Goal: Transaction & Acquisition: Purchase product/service

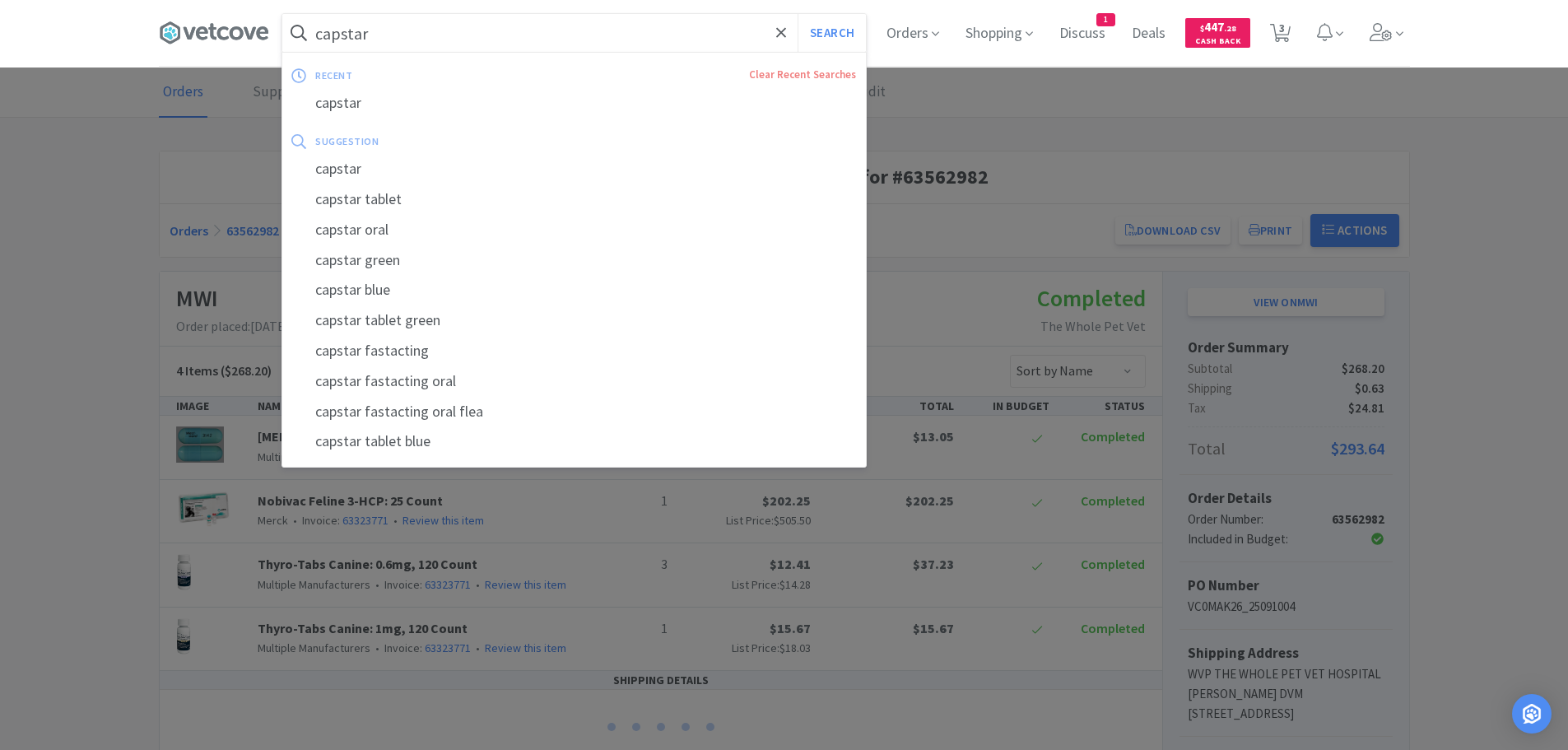
click at [502, 33] on input "capstar" at bounding box center [574, 33] width 584 height 38
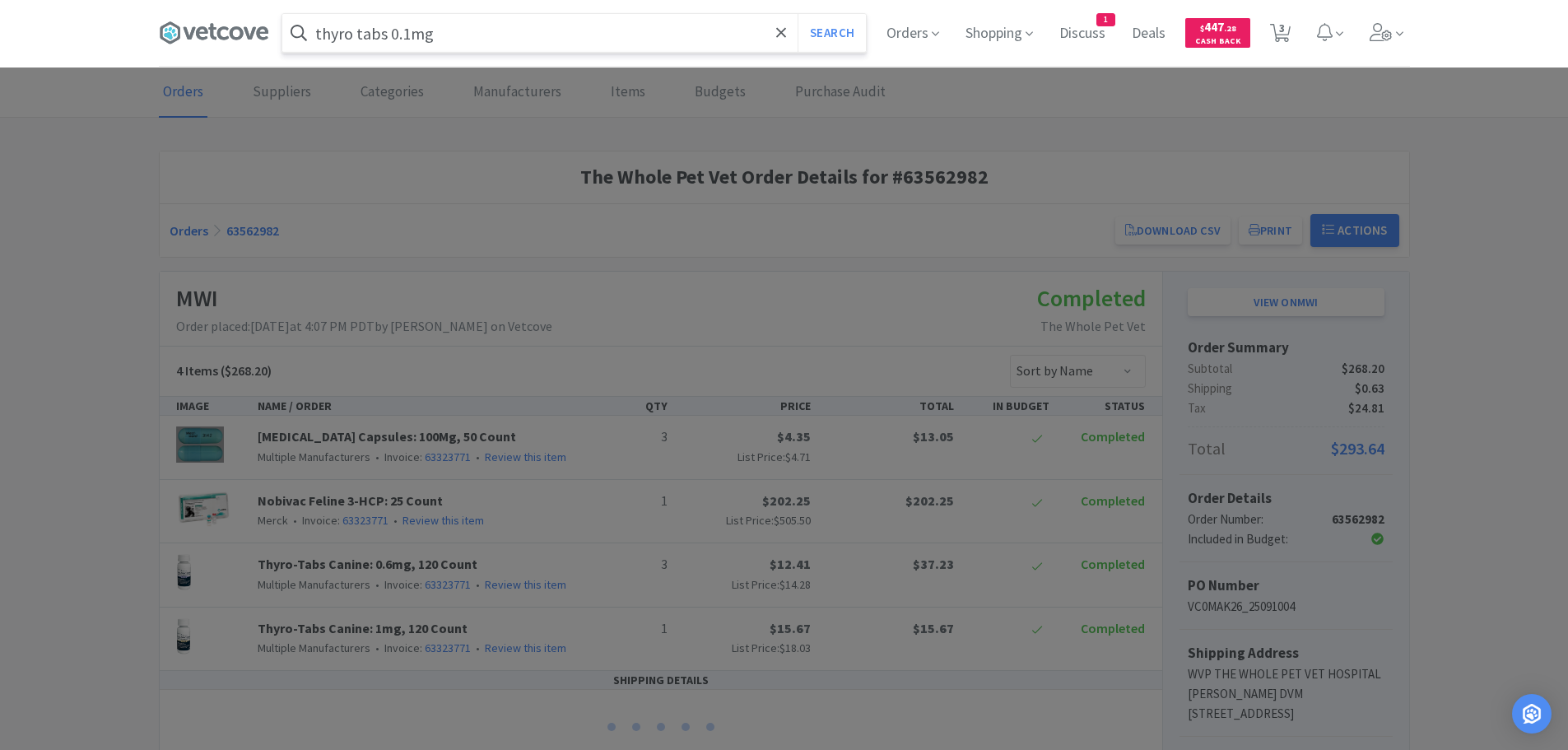
type input "thyro tabs 0.1mg"
click at [798, 14] on button "Search" at bounding box center [832, 33] width 68 height 38
select select "1"
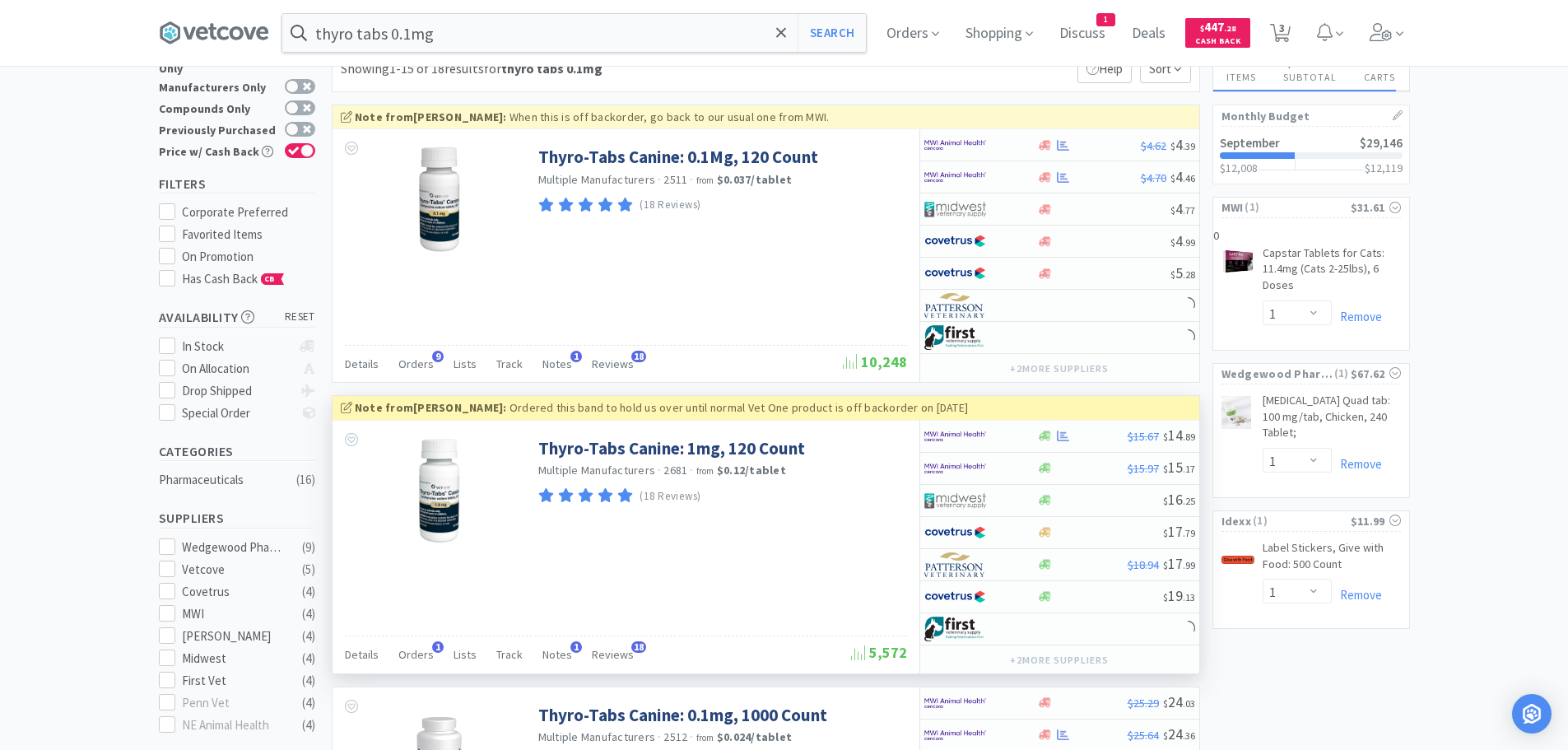
scroll to position [82, 0]
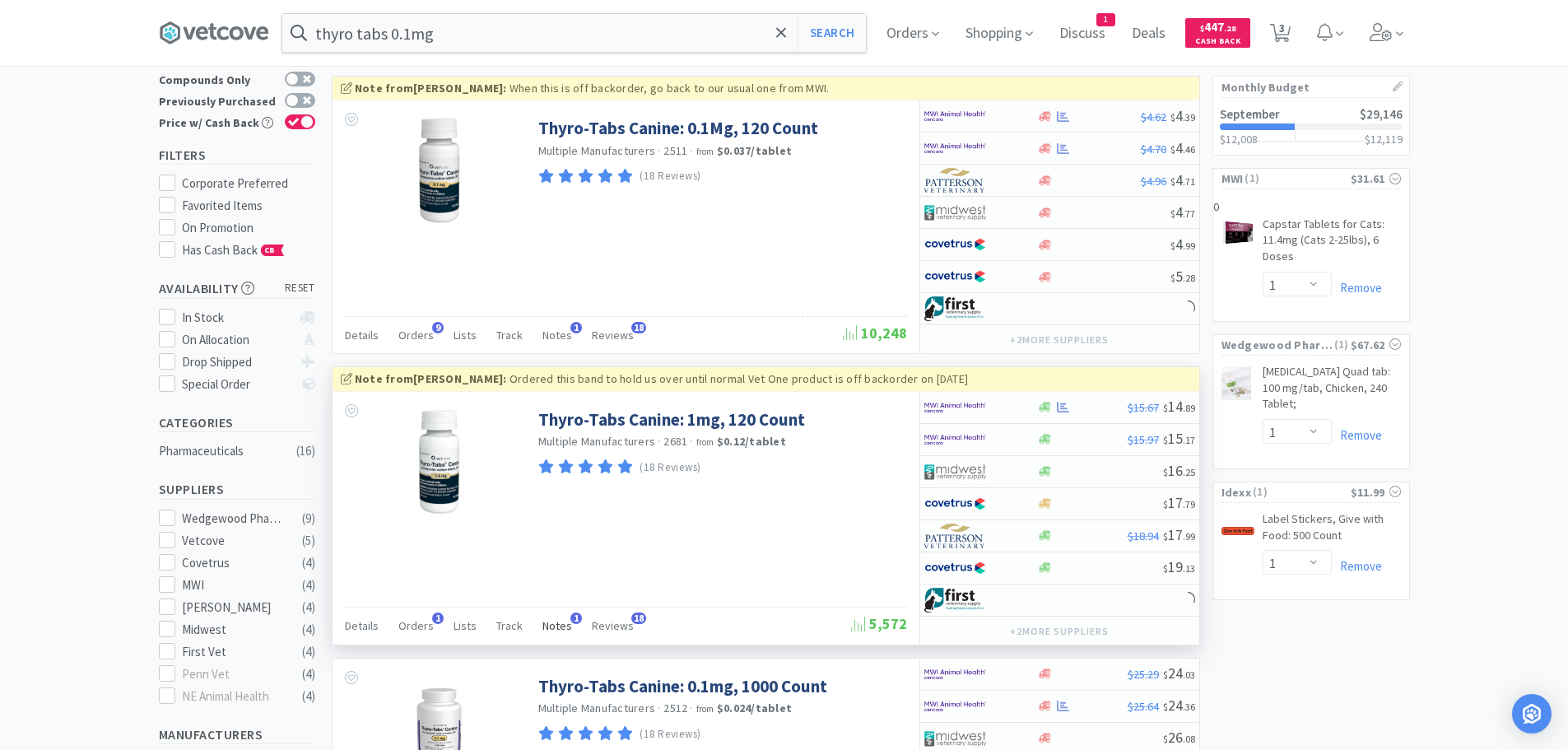
click at [551, 623] on span "Notes" at bounding box center [558, 626] width 30 height 15
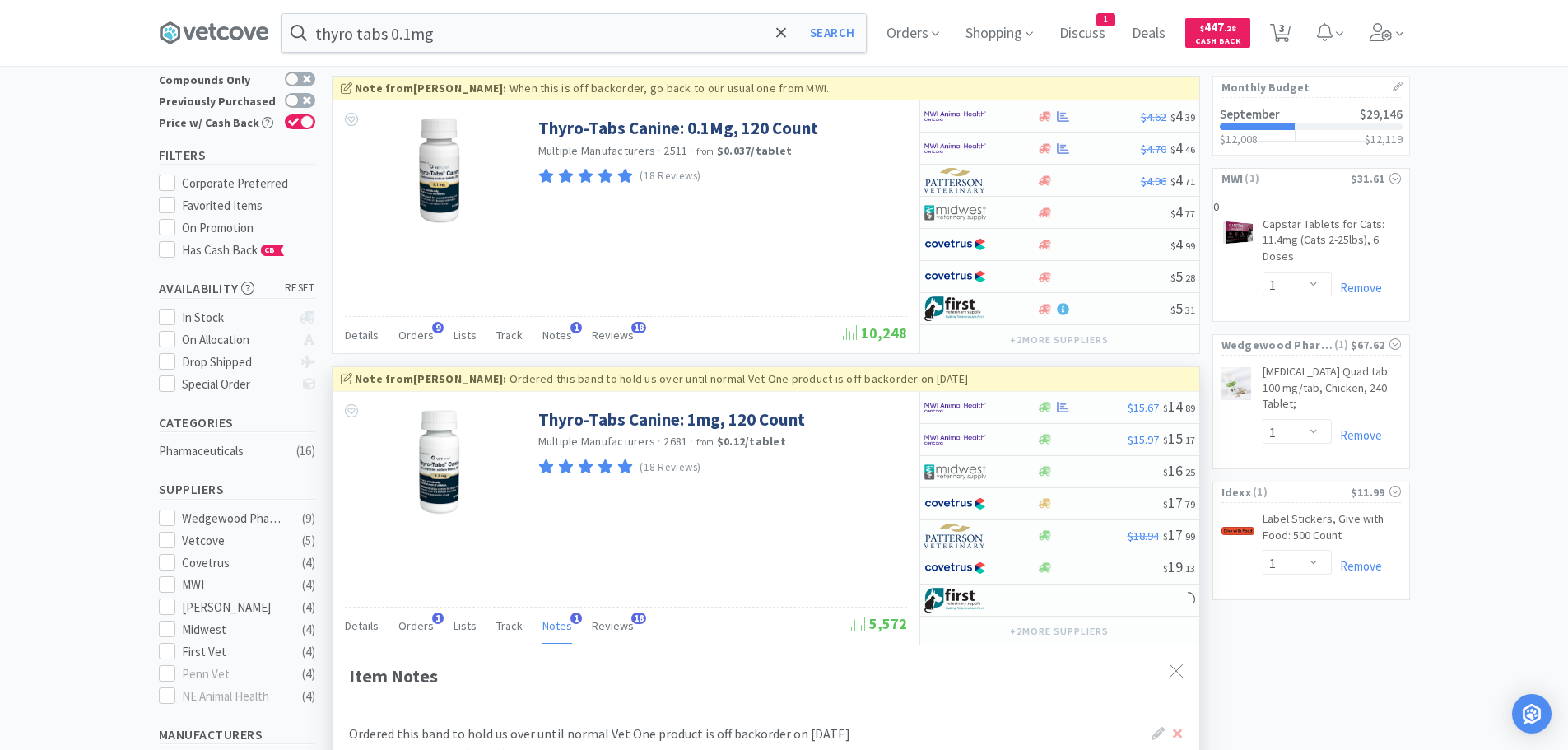
scroll to position [164, 0]
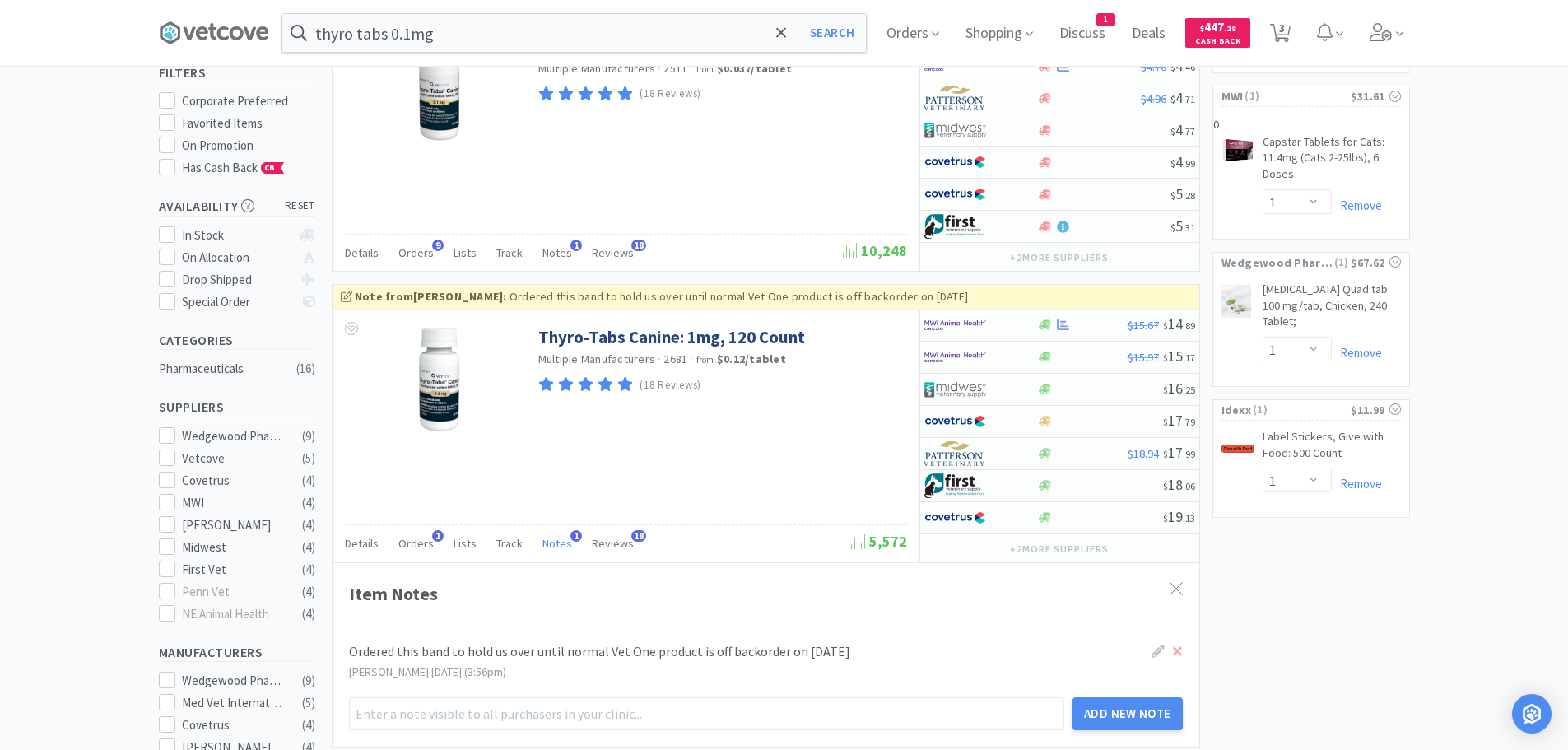
drag, startPoint x: 840, startPoint y: 653, endPoint x: 307, endPoint y: 625, distance: 533.7
click at [882, 662] on div "[PERSON_NAME] · [DATE] (3:56pm)" at bounding box center [766, 671] width 834 height 18
drag, startPoint x: 858, startPoint y: 651, endPoint x: 350, endPoint y: 651, distance: 508.0
click at [350, 651] on div "Ordered this band to hold us over until normal Vet One product is off backorder…" at bounding box center [732, 651] width 764 height 21
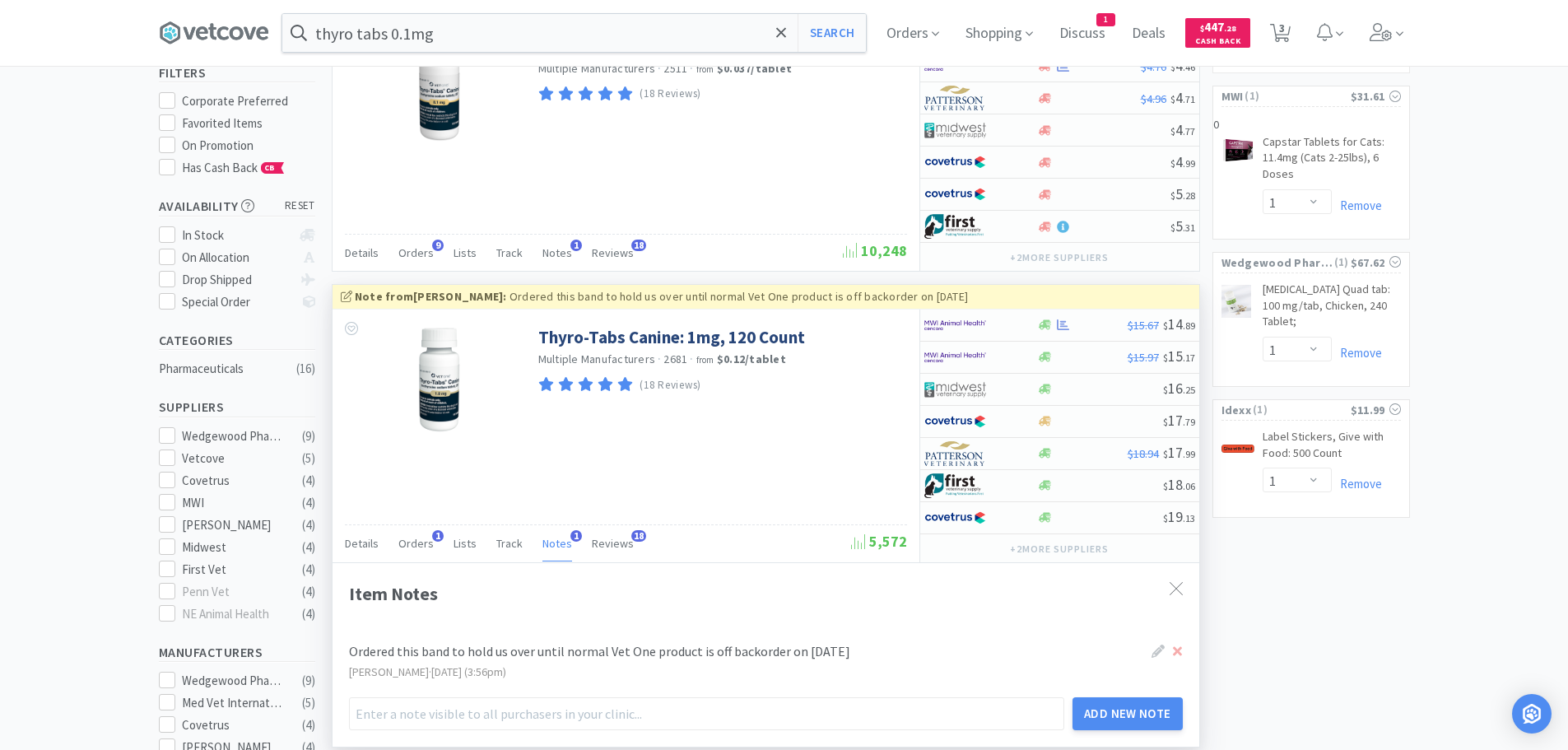
click at [1171, 648] on div at bounding box center [1166, 651] width 31 height 21
click at [1175, 648] on icon at bounding box center [1177, 651] width 9 height 9
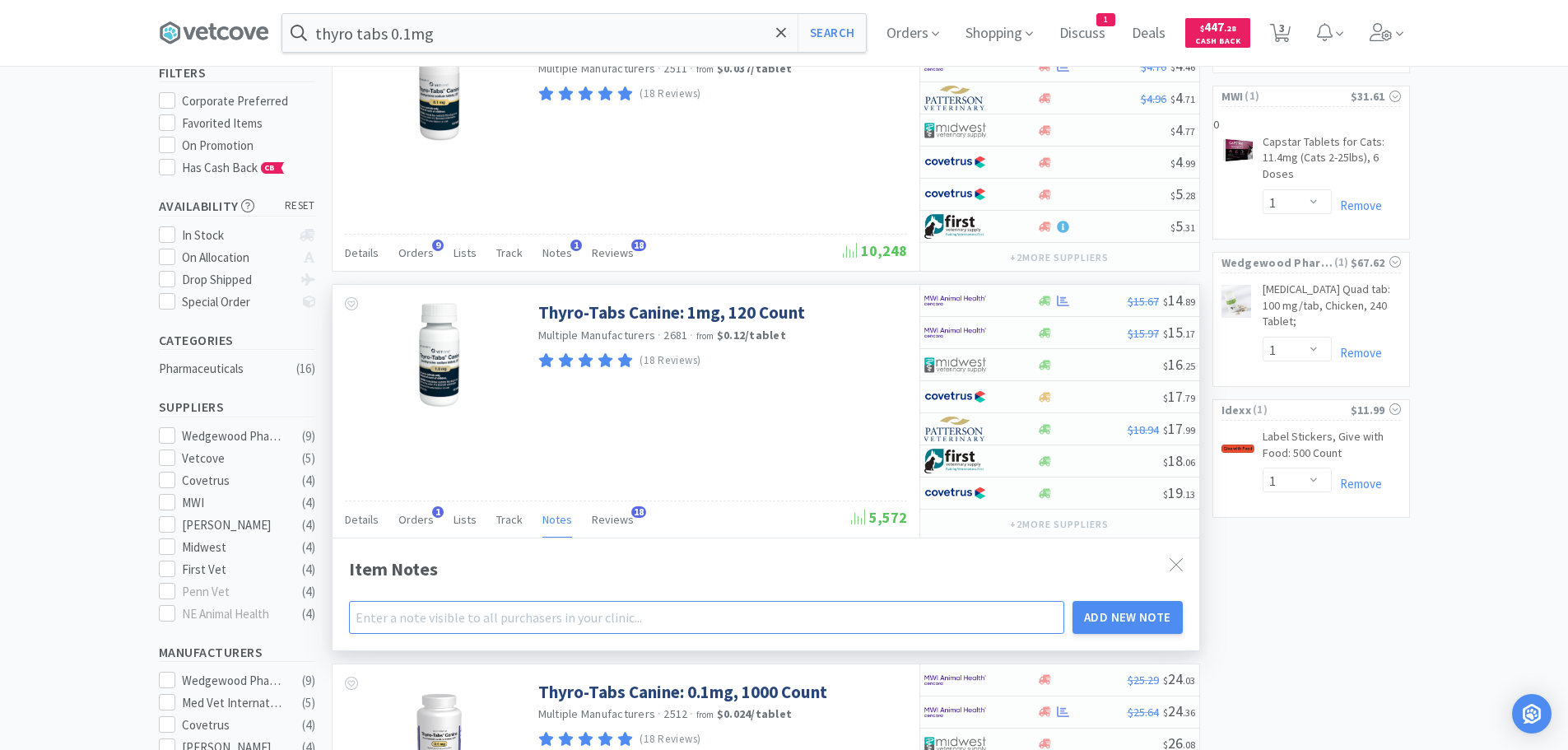
click at [657, 623] on input "text" at bounding box center [707, 616] width 716 height 33
type input "THIS IS NOT THE CORRECT STRENGTH - DO NOT ORDER!"
click at [1073, 601] on button "Add New Note" at bounding box center [1128, 616] width 110 height 33
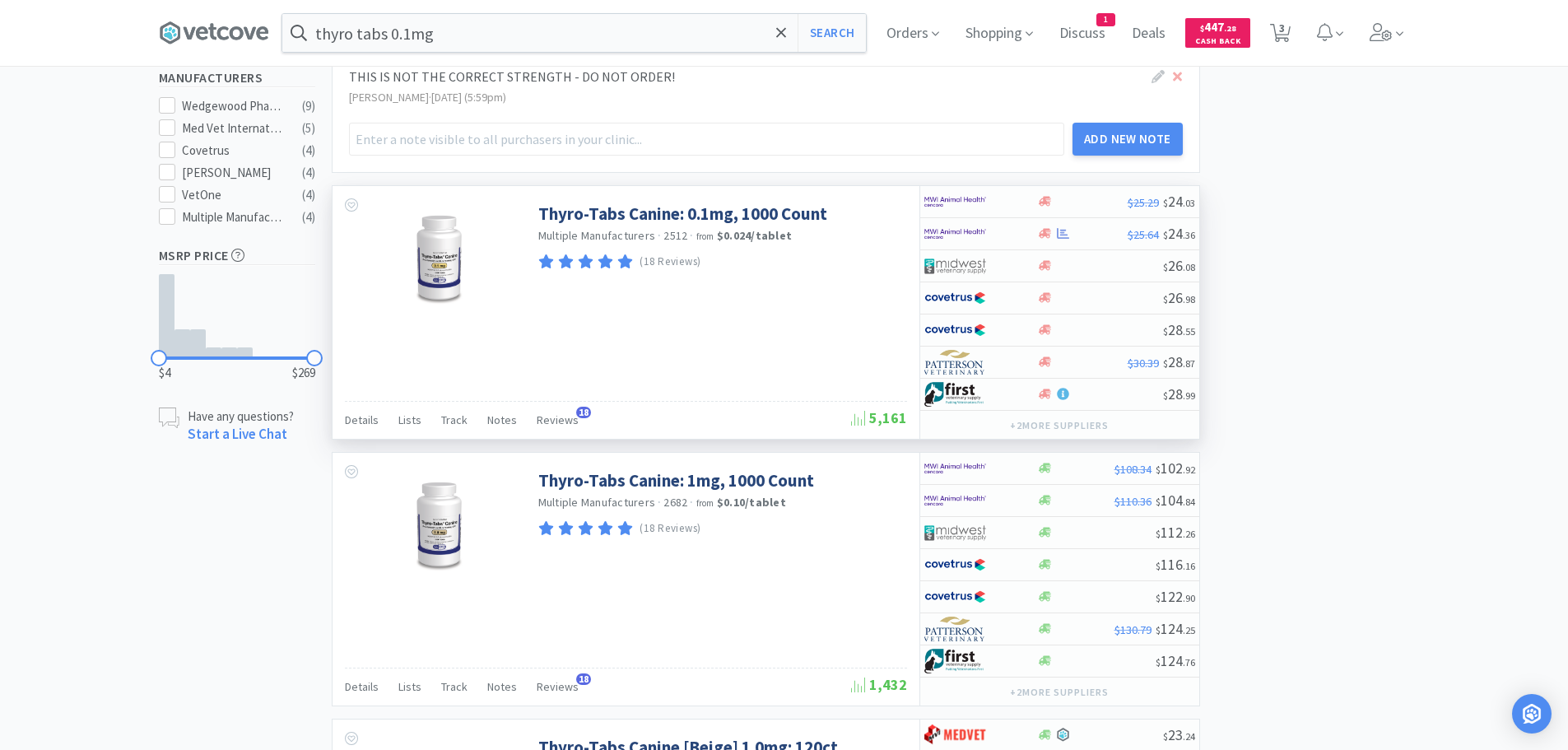
scroll to position [741, 0]
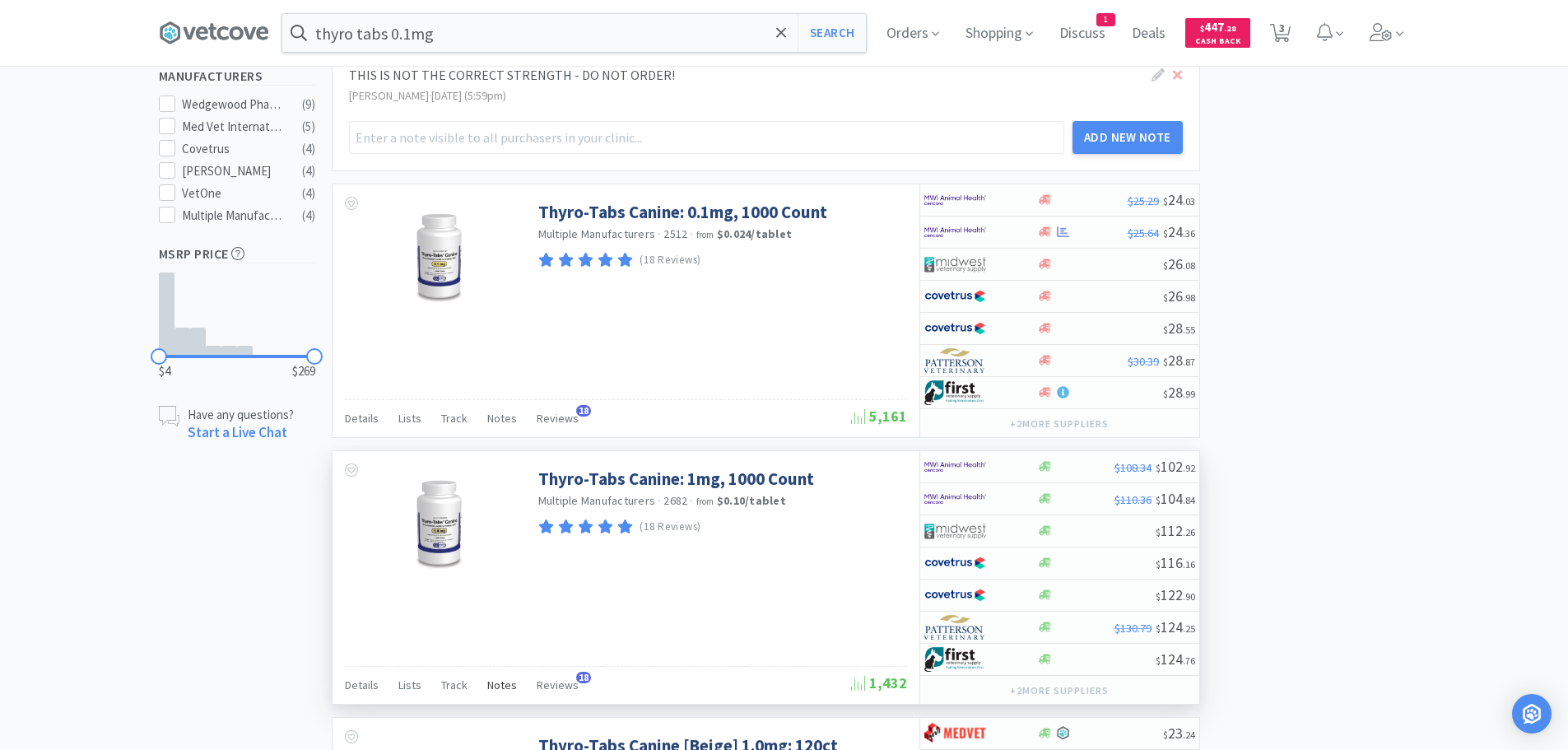
click at [496, 679] on span "Notes" at bounding box center [503, 685] width 30 height 15
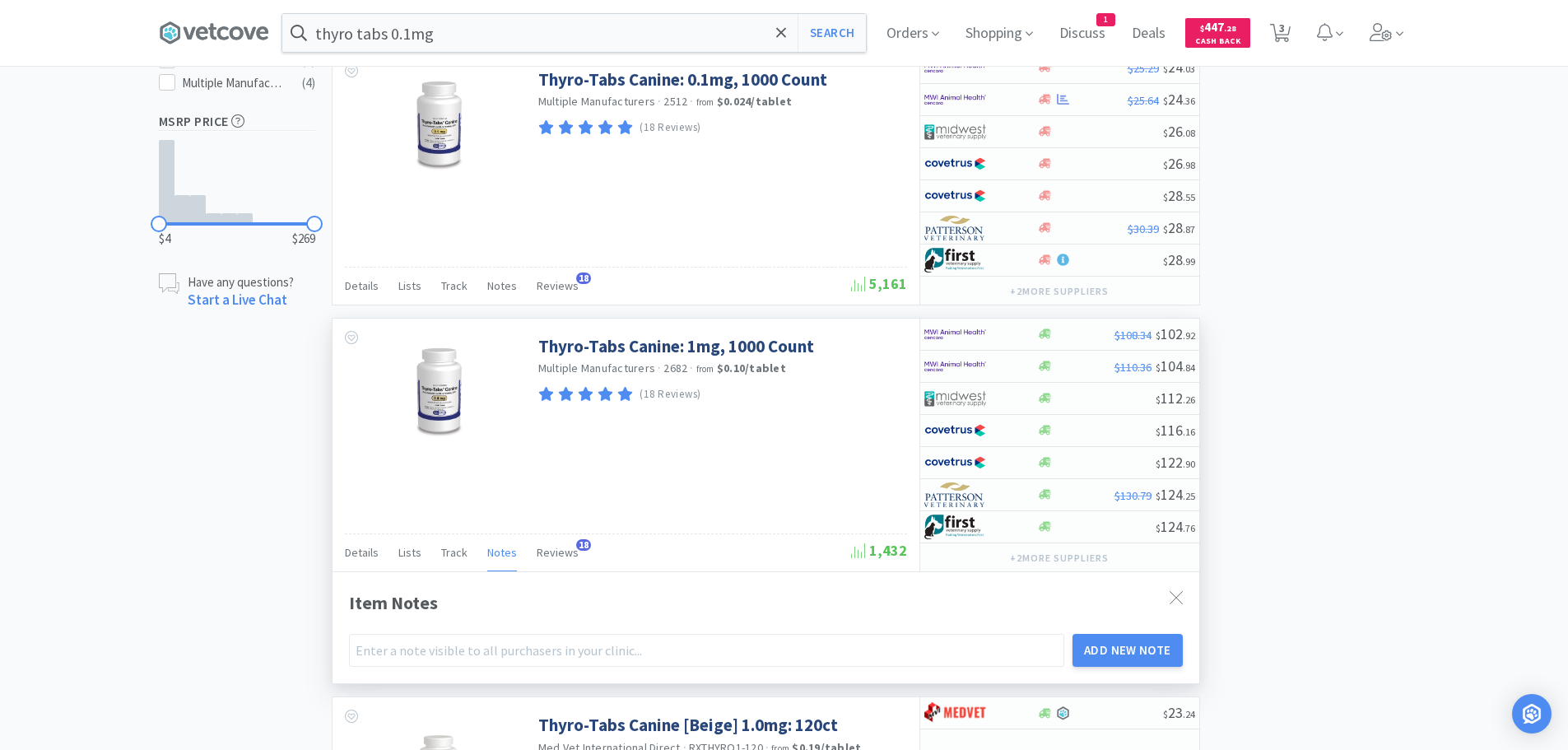
scroll to position [905, 0]
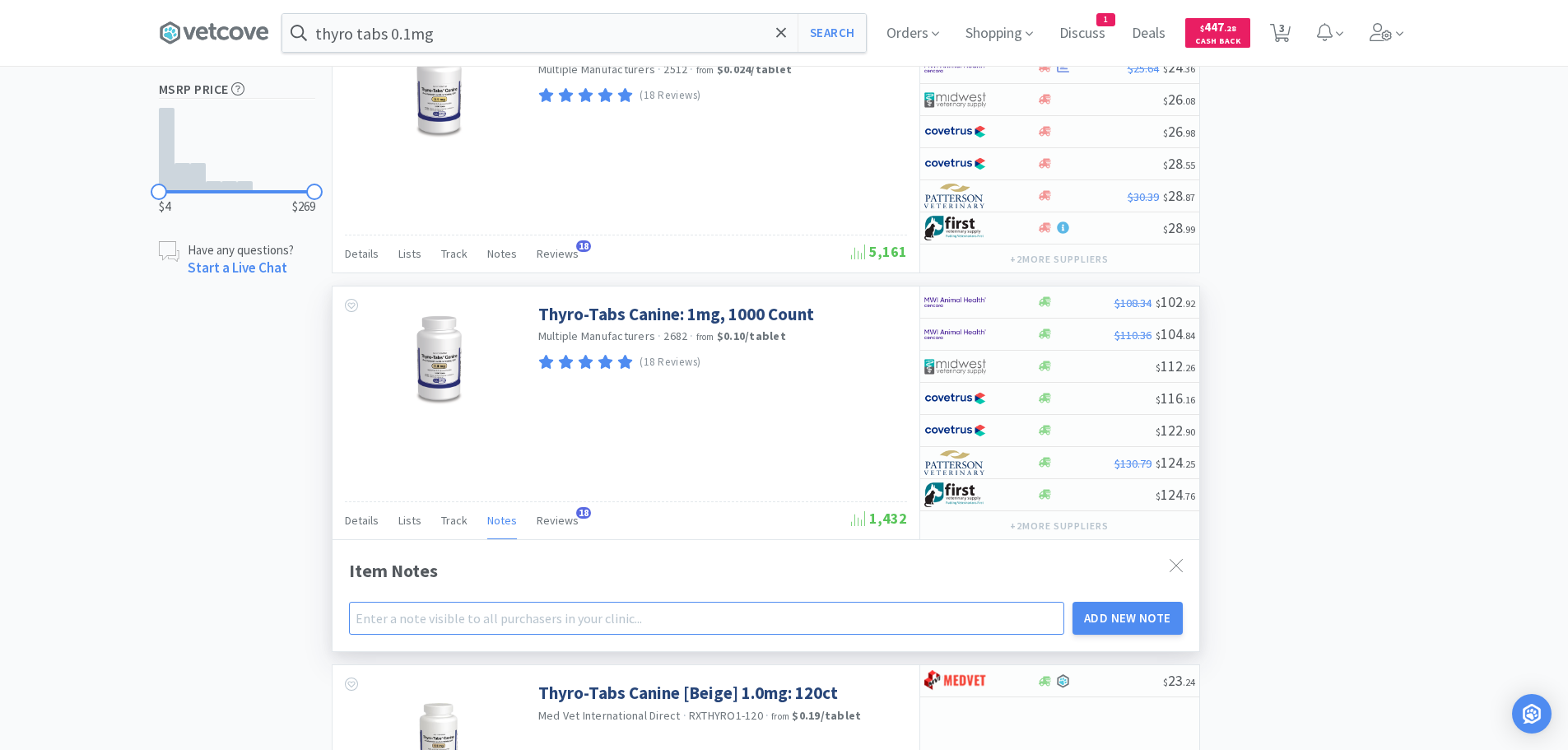
click at [472, 623] on input "text" at bounding box center [707, 617] width 716 height 33
type input "THIS IS NOT THE CORRECT STRENGTH - DO NOT ORDER!"
click at [1139, 616] on button "Add New Note" at bounding box center [1128, 617] width 110 height 33
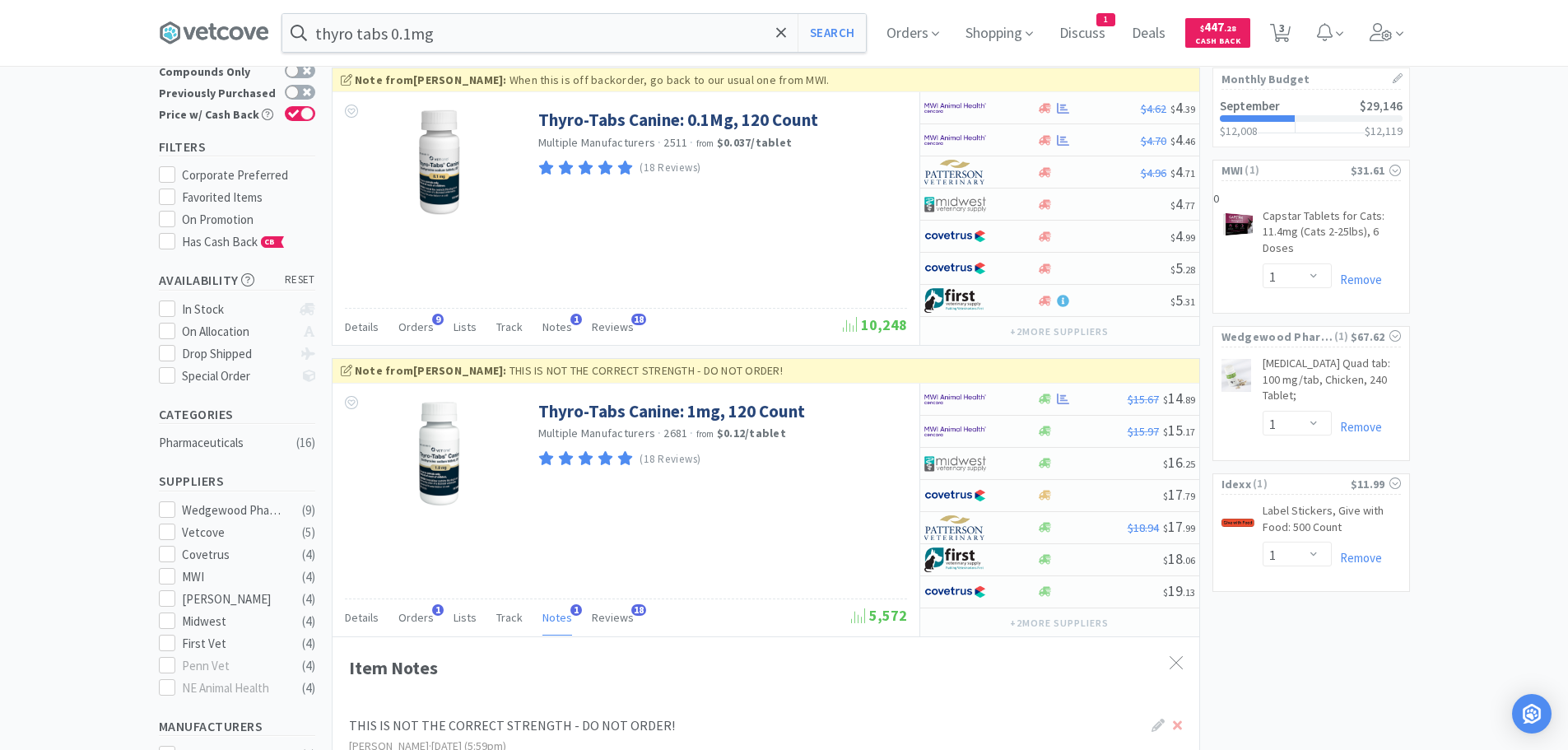
scroll to position [0, 0]
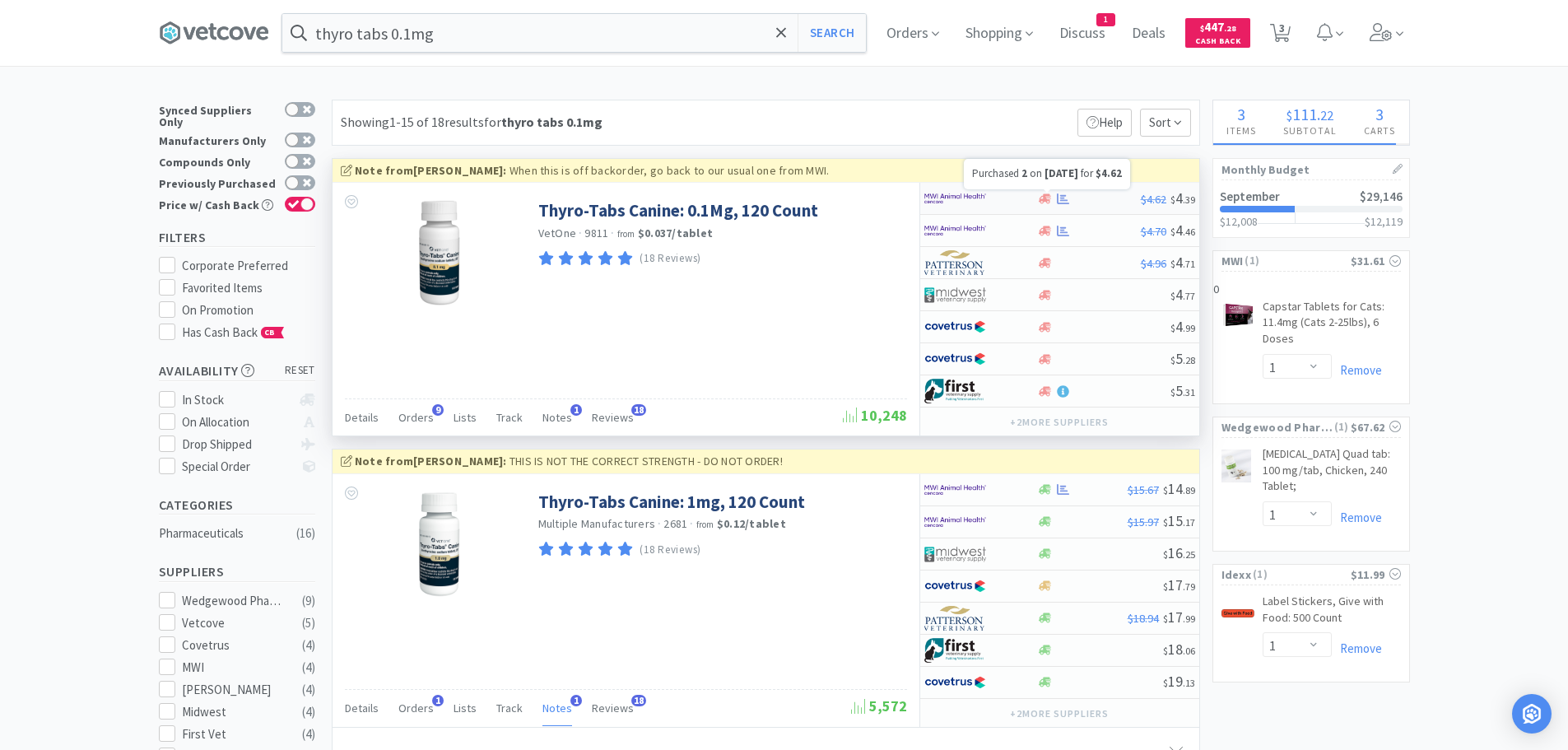
click at [1062, 194] on icon at bounding box center [1062, 198] width 12 height 12
select select "1"
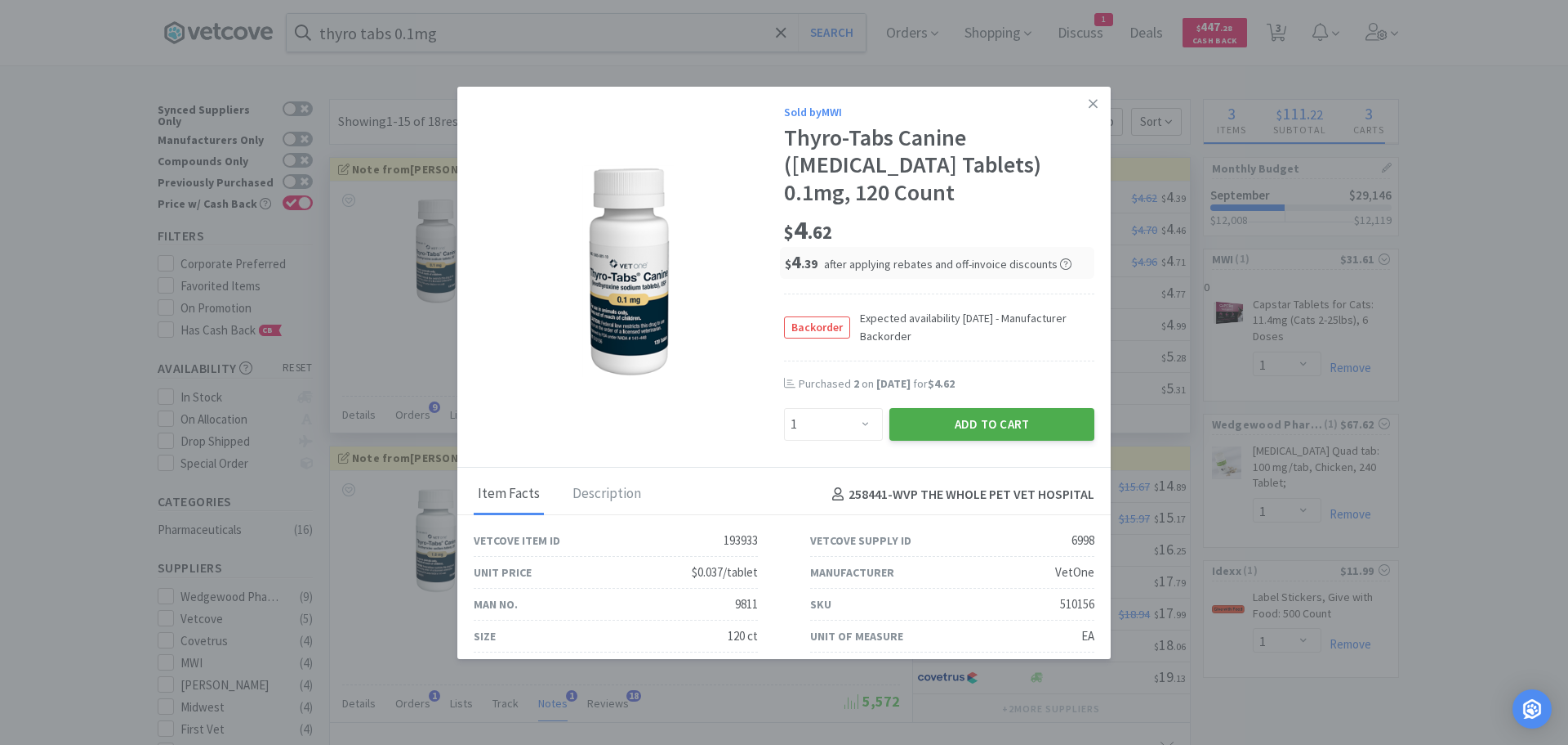
click at [992, 413] on button "Add to Cart" at bounding box center [991, 424] width 205 height 32
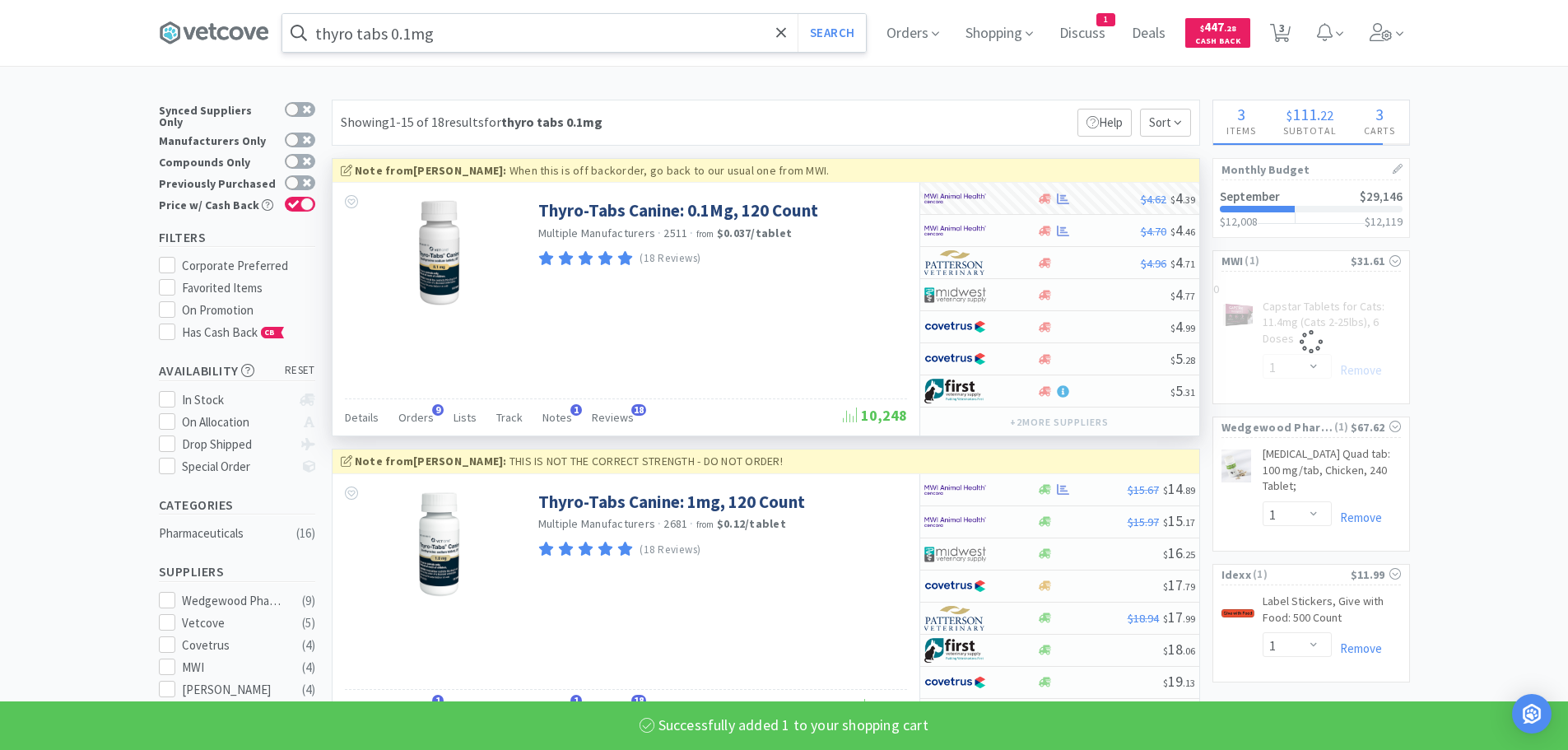
select select "1"
